Goal: Task Accomplishment & Management: Manage account settings

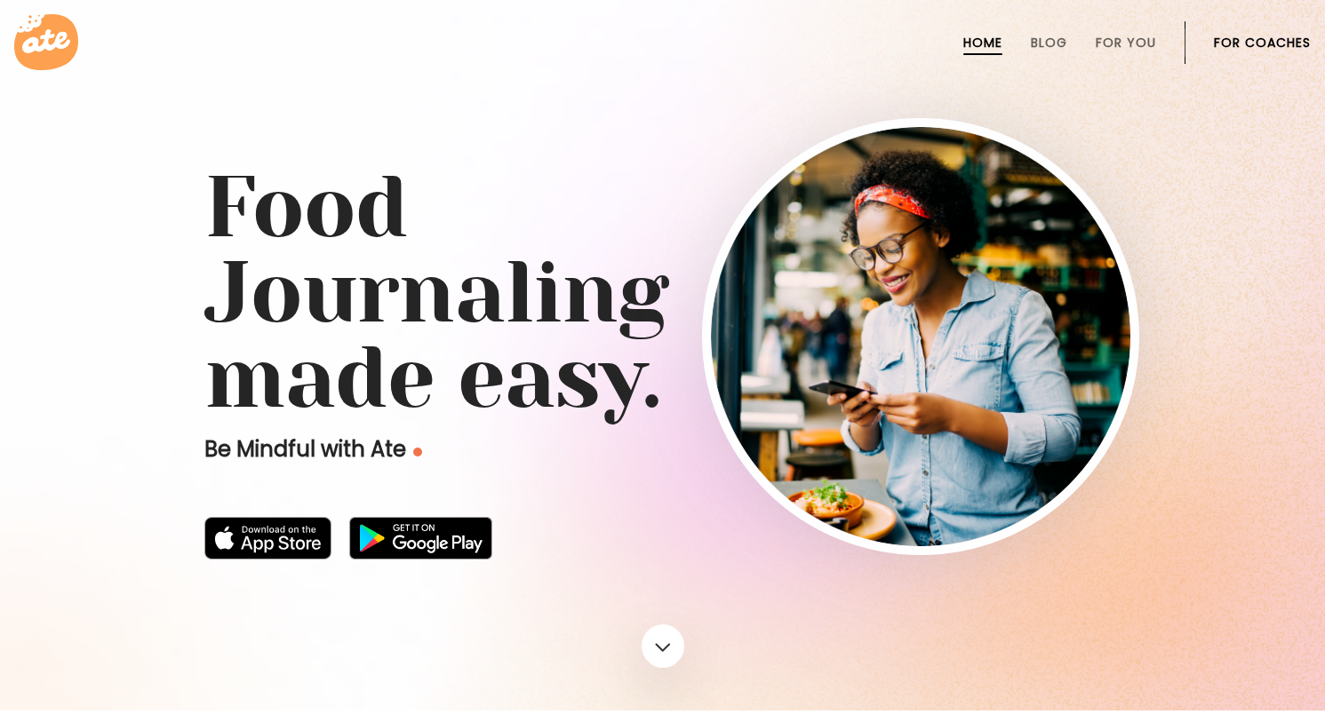
click at [1277, 37] on link "For Coaches" at bounding box center [1262, 43] width 97 height 14
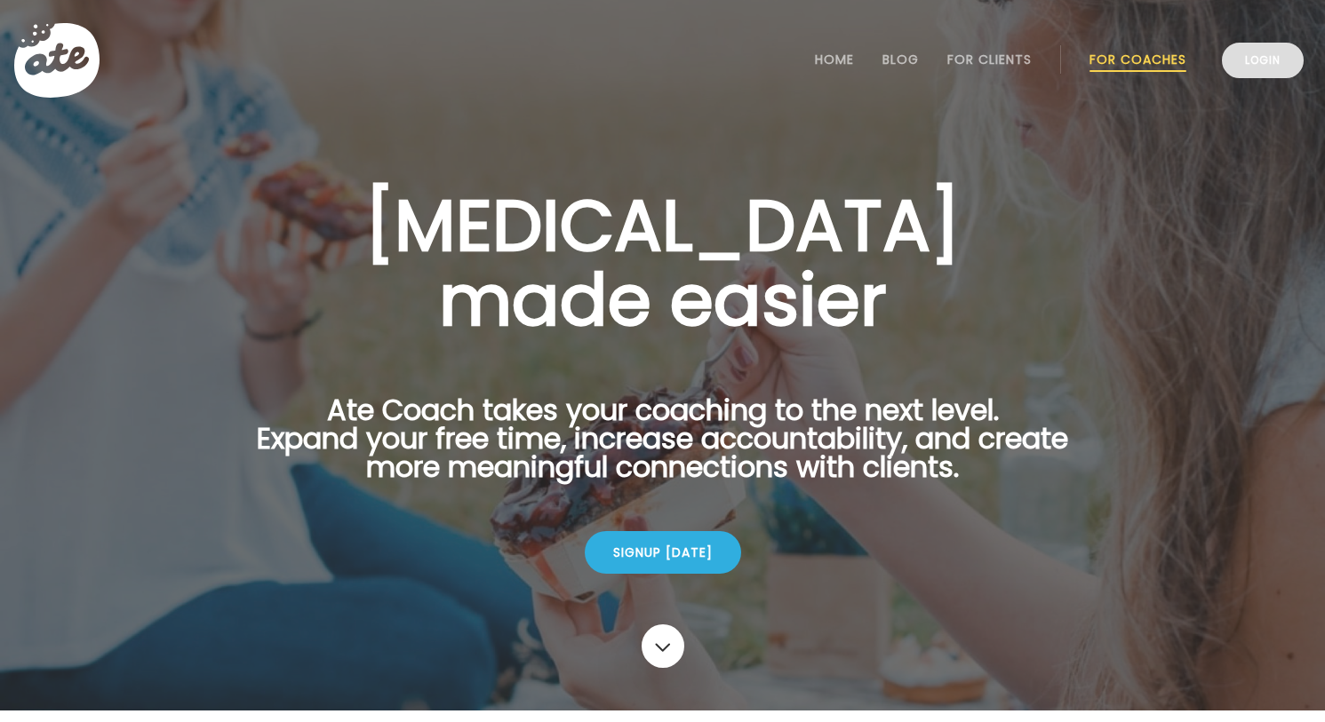
click at [1283, 53] on link "Login" at bounding box center [1263, 61] width 82 height 36
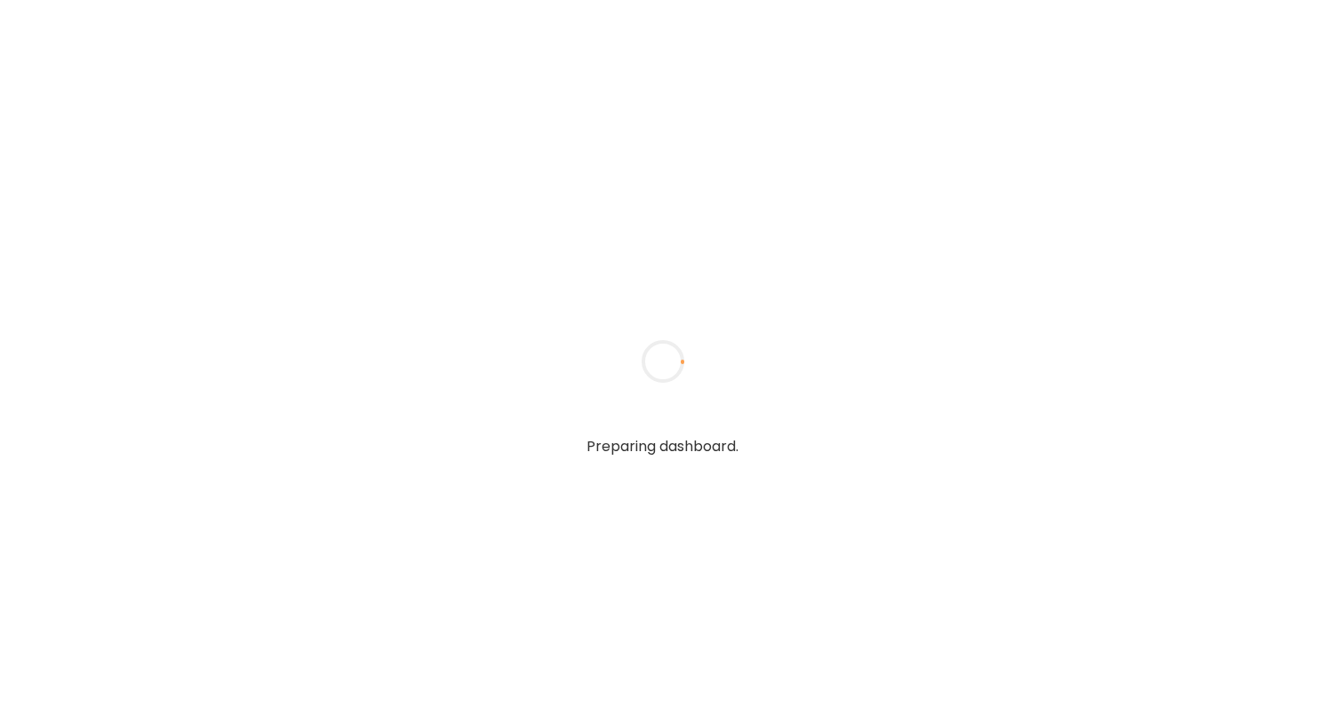
type textarea "**********"
type input "**********"
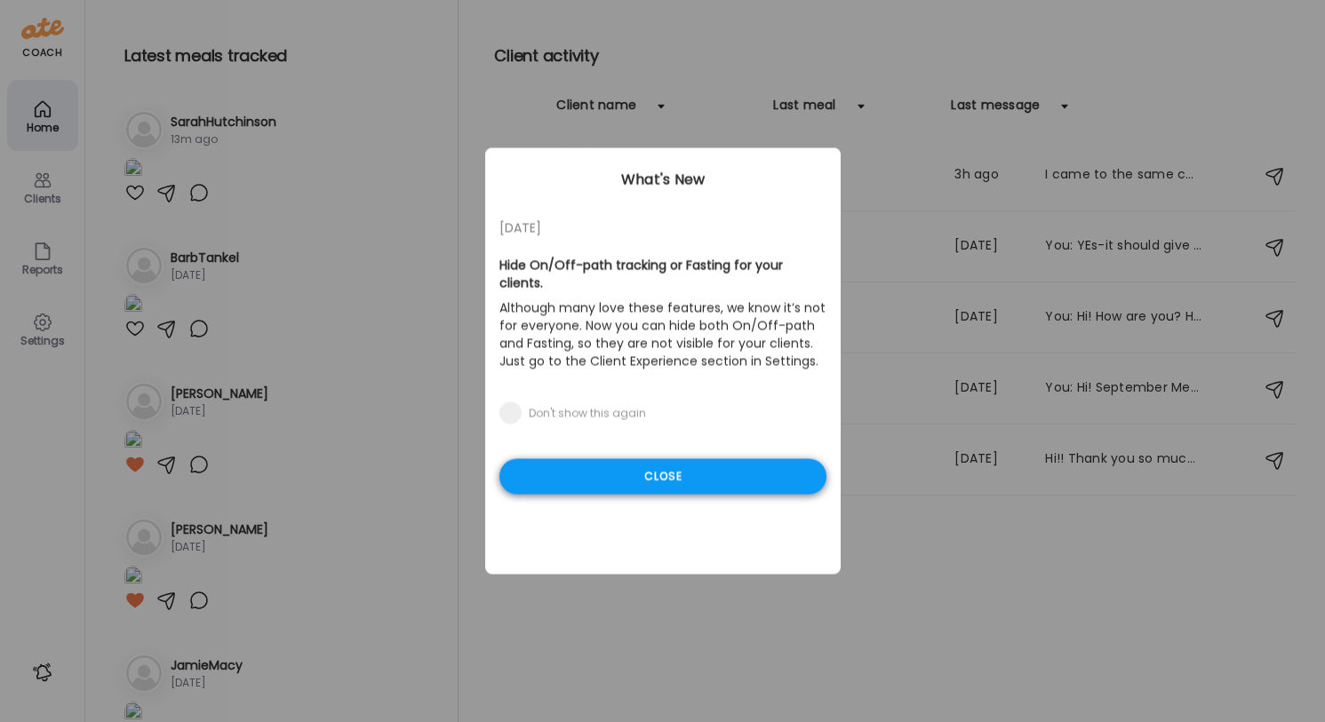
click at [691, 468] on div "Close" at bounding box center [662, 477] width 327 height 36
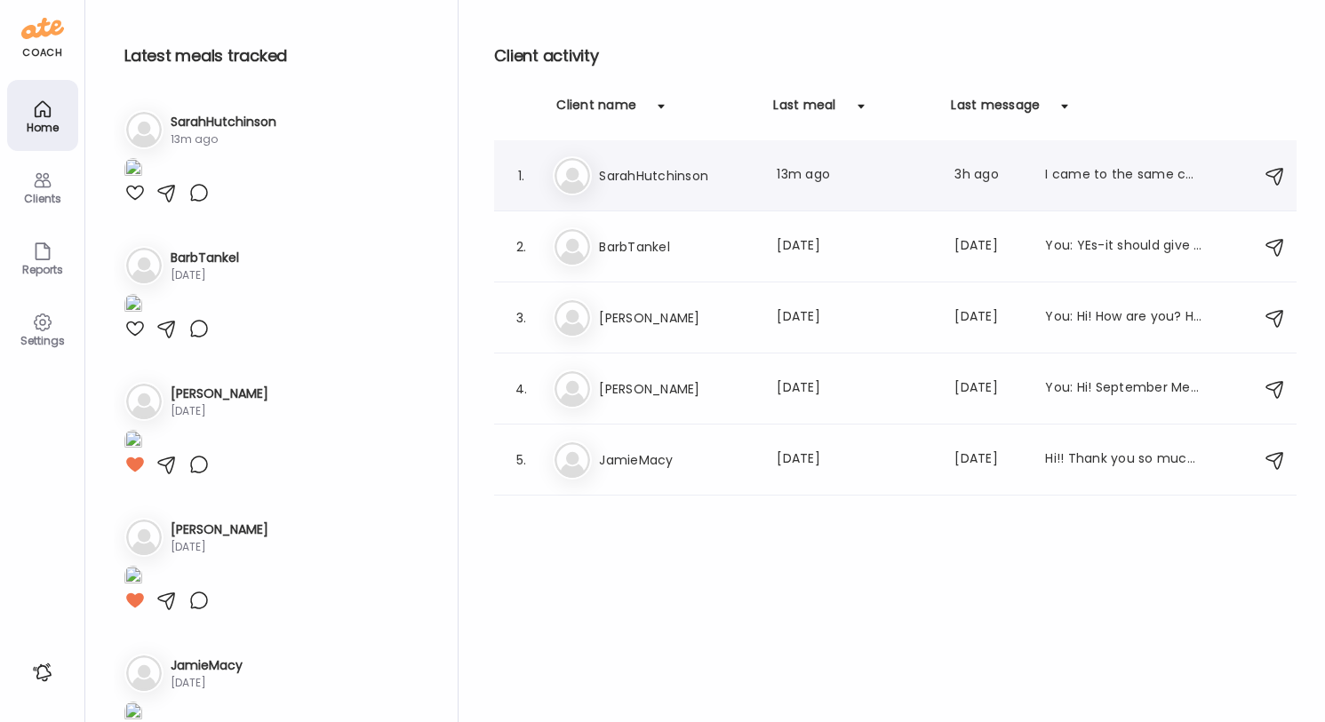
click at [814, 178] on div "Last meal: 13m ago" at bounding box center [855, 175] width 156 height 21
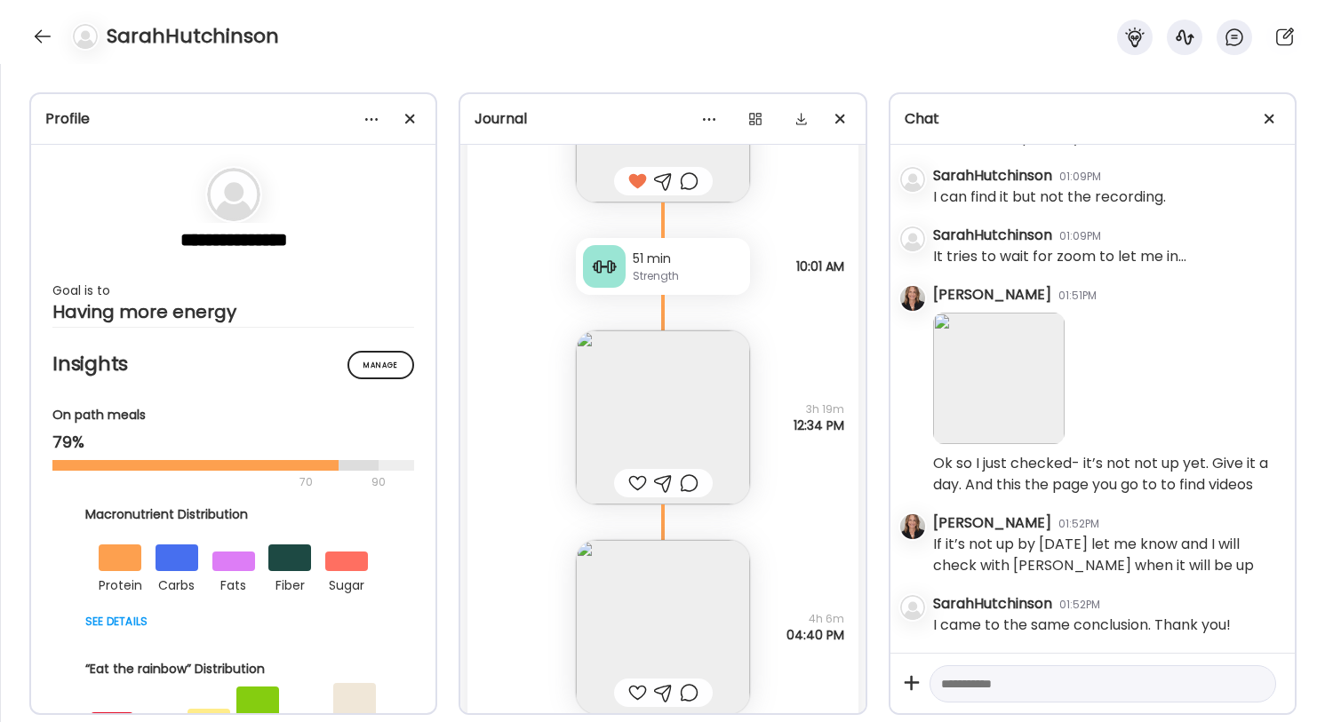
scroll to position [57347, 0]
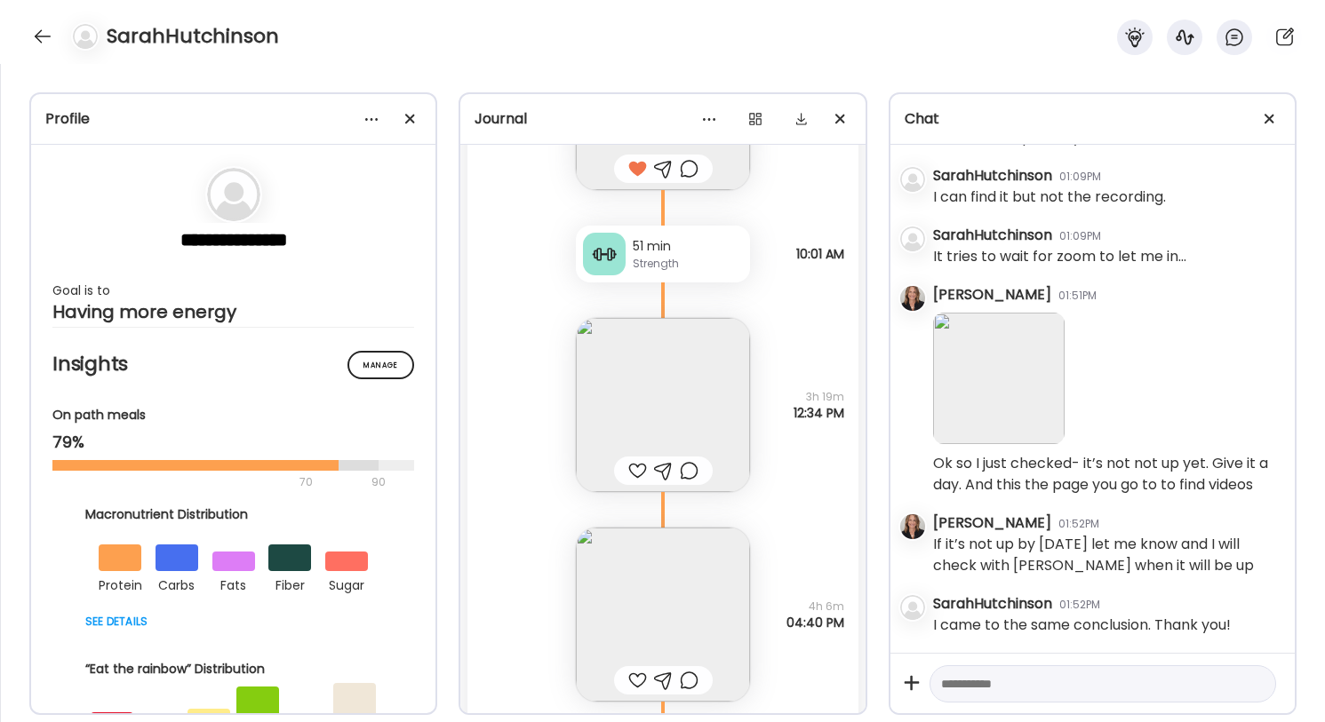
click at [668, 402] on img at bounding box center [663, 405] width 174 height 174
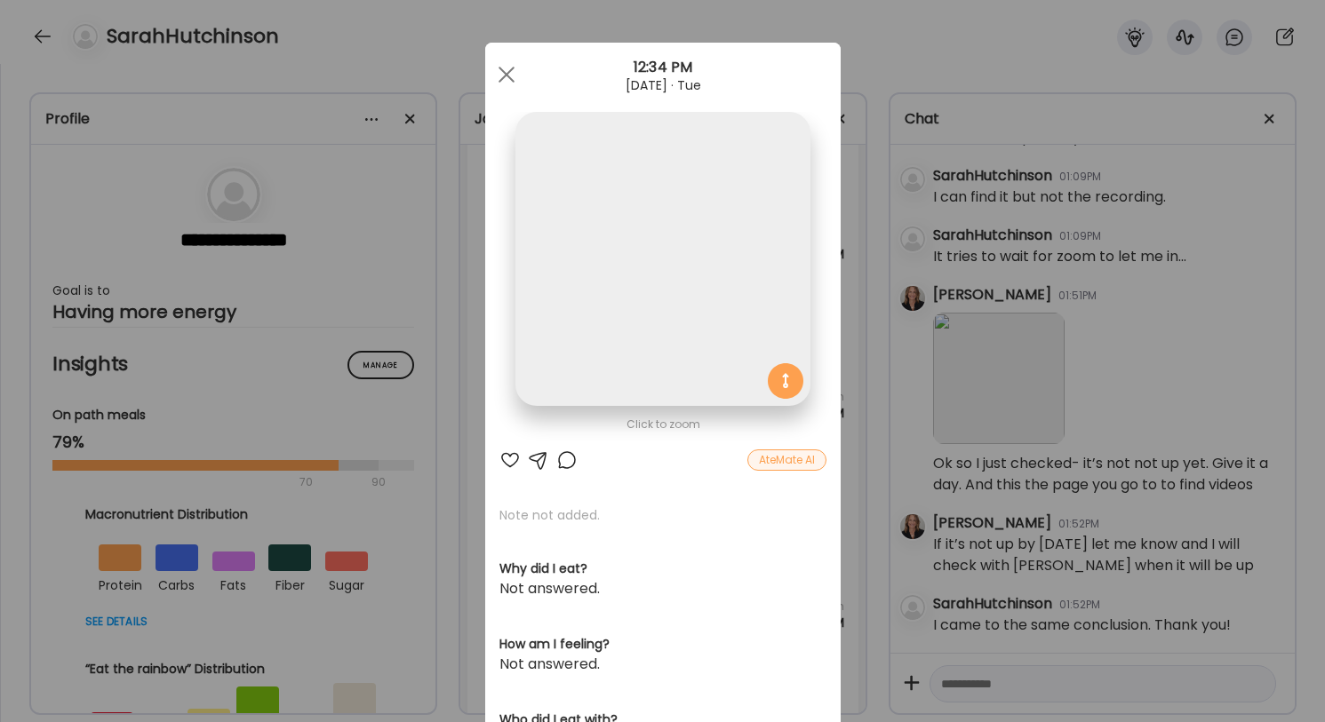
click at [668, 402] on img at bounding box center [662, 259] width 294 height 294
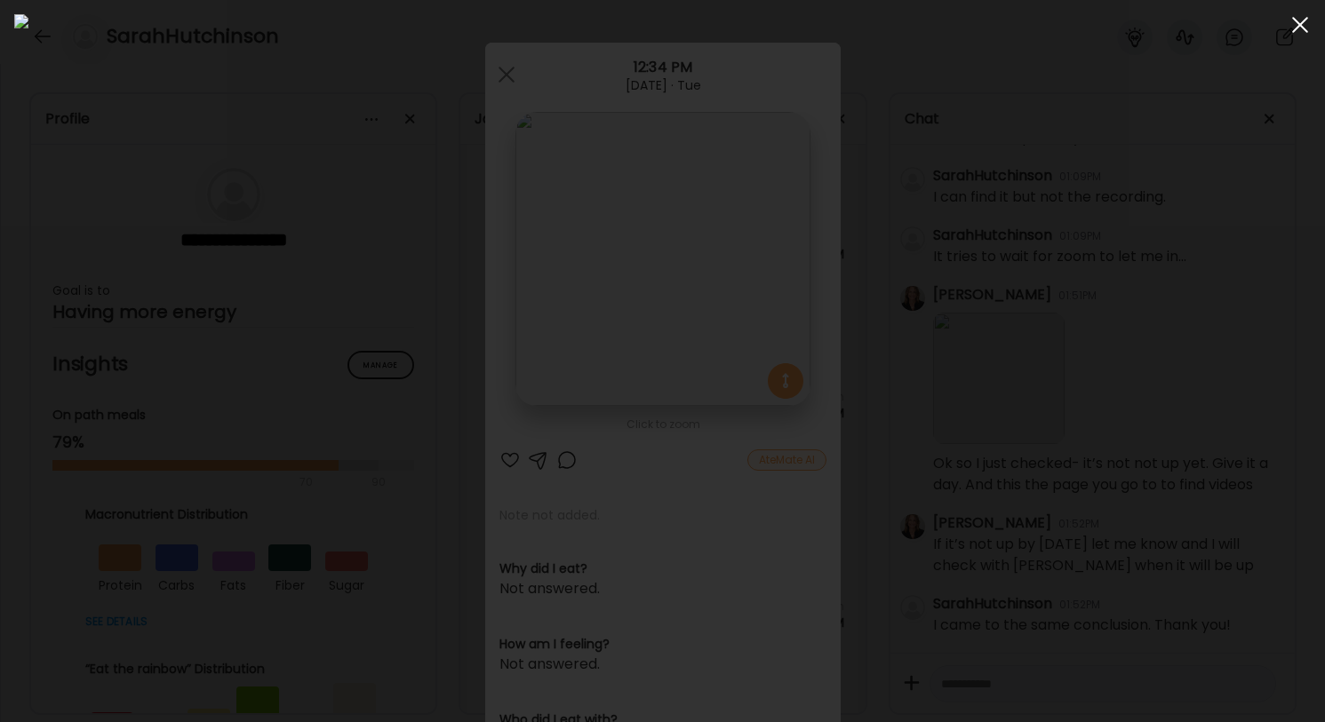
click at [1298, 27] on span at bounding box center [1300, 25] width 16 height 16
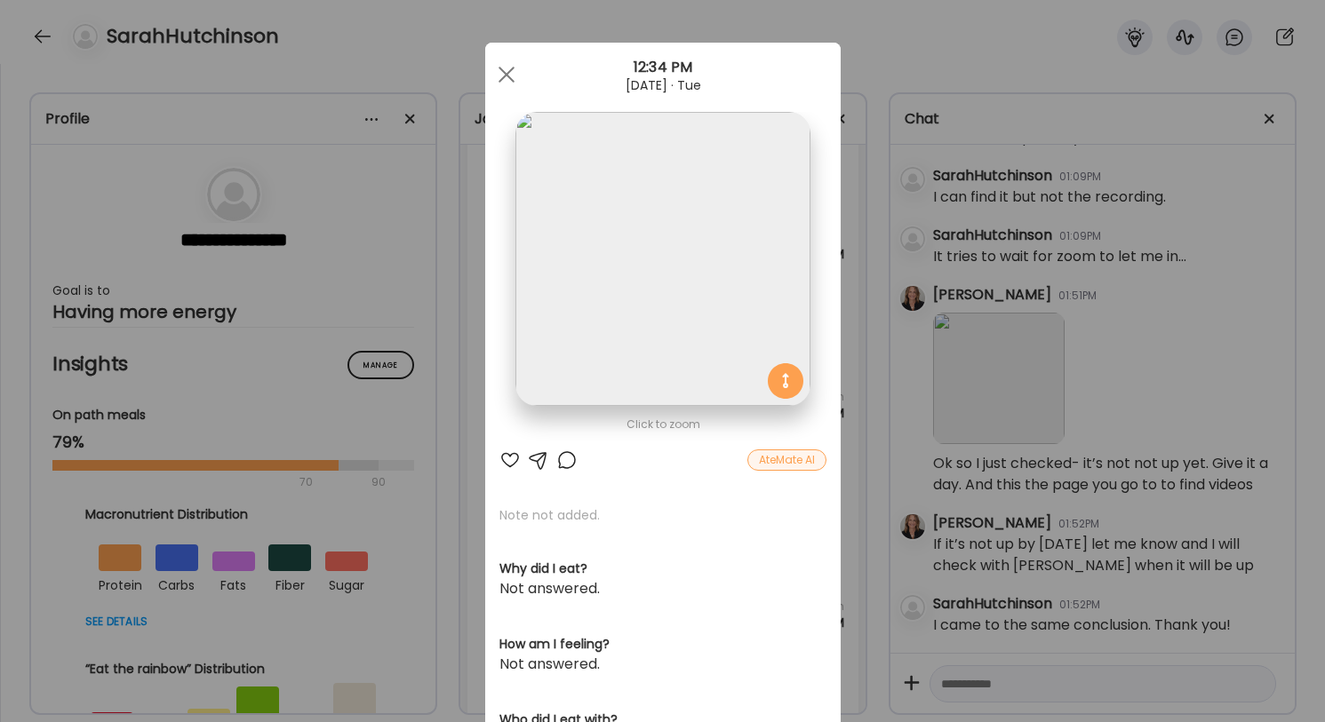
click at [511, 456] on div at bounding box center [509, 460] width 21 height 21
click at [507, 70] on div at bounding box center [507, 75] width 36 height 36
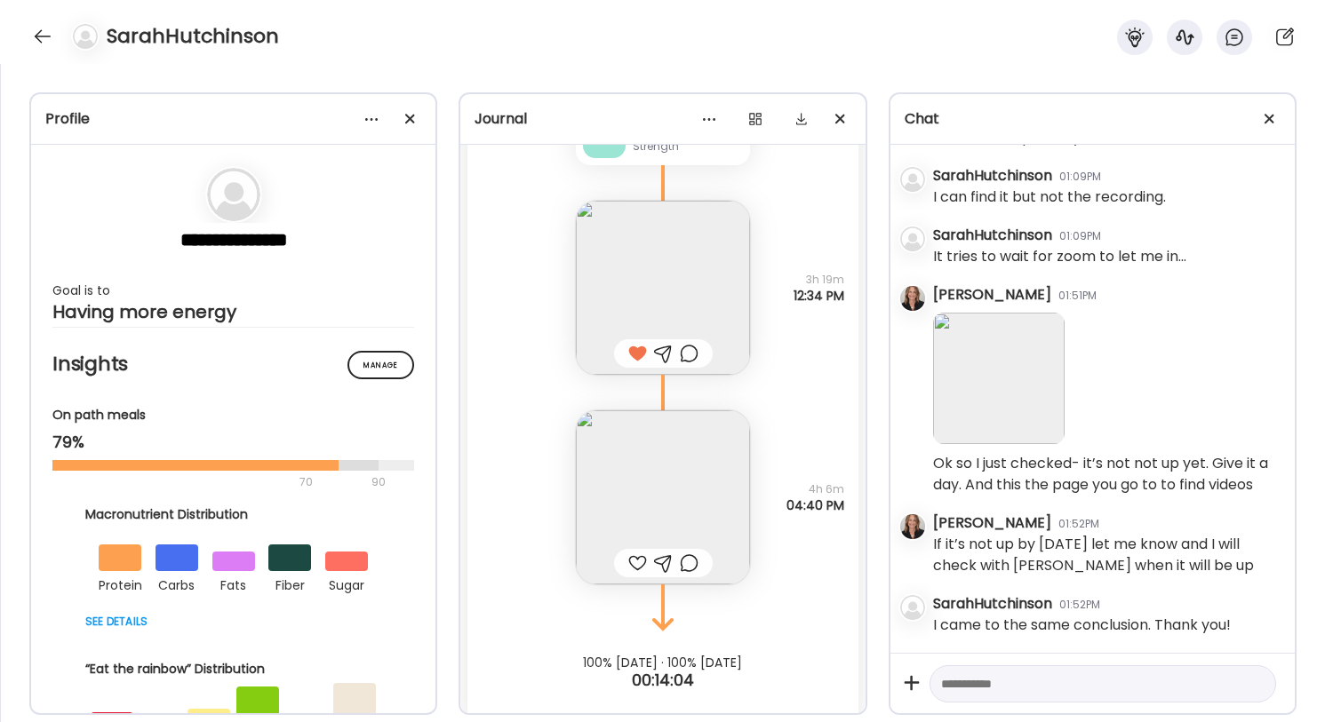
scroll to position [57463, 0]
click at [655, 458] on img at bounding box center [663, 498] width 174 height 174
click at [655, 458] on section at bounding box center [662, 488] width 355 height 334
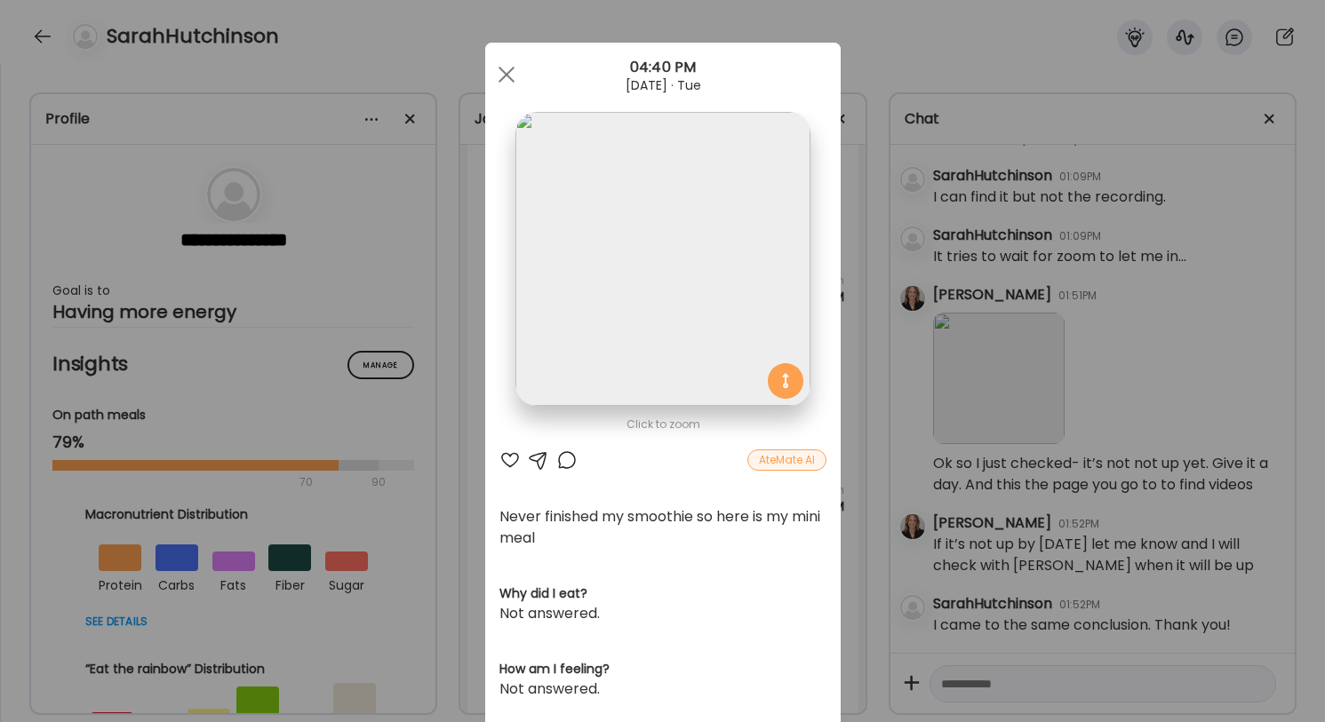
click at [507, 459] on div at bounding box center [509, 460] width 21 height 21
click at [530, 461] on div at bounding box center [538, 460] width 21 height 21
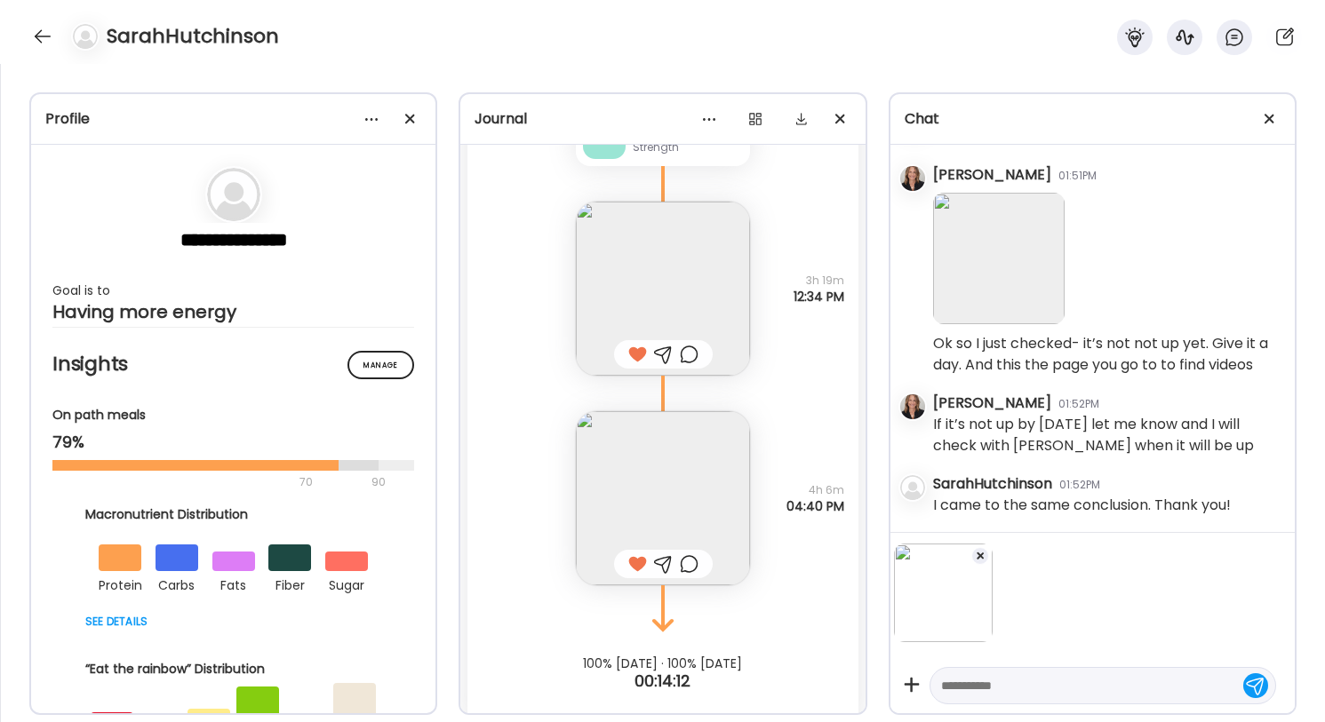
click at [1027, 684] on textarea at bounding box center [1086, 685] width 291 height 21
type textarea "********"
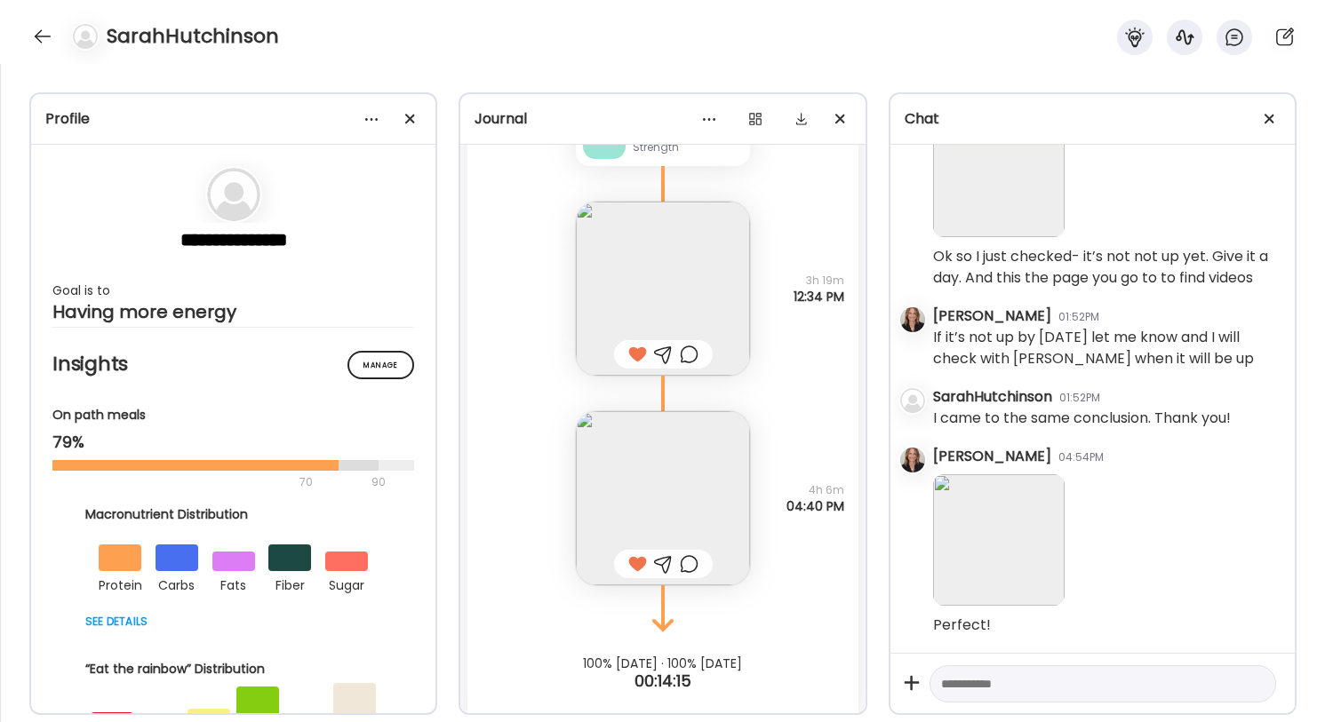
scroll to position [133971, 0]
